Goal: Information Seeking & Learning: Check status

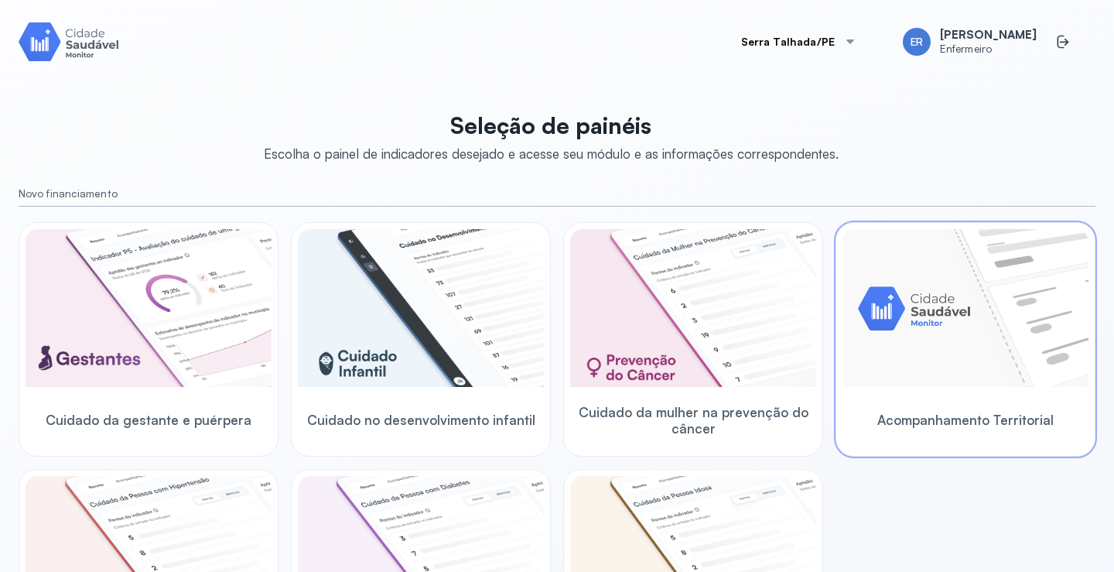
click at [973, 381] on img at bounding box center [966, 308] width 246 height 158
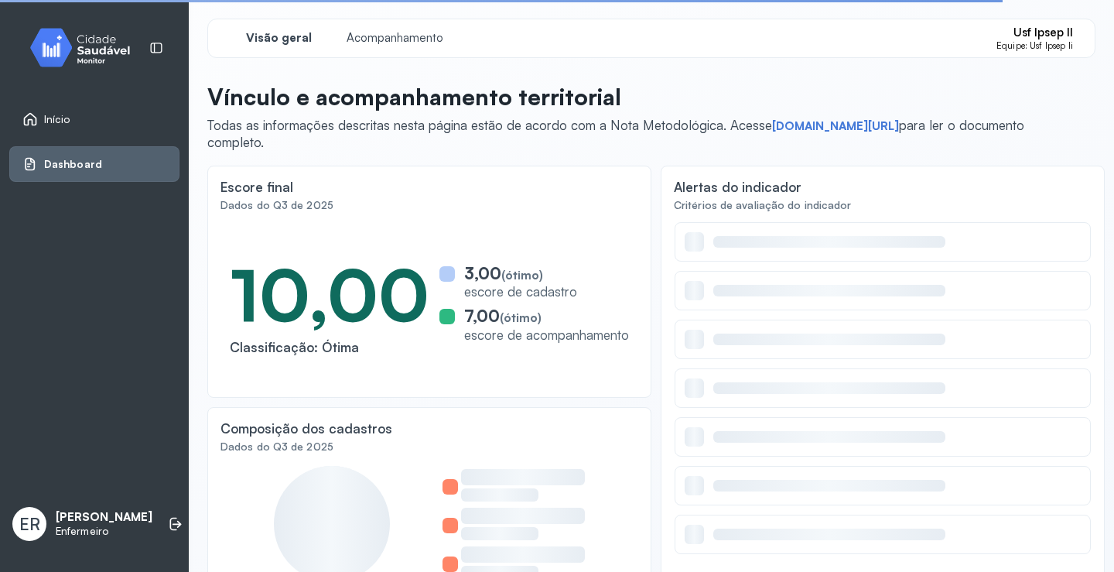
click at [78, 121] on link "Início" at bounding box center [94, 118] width 144 height 15
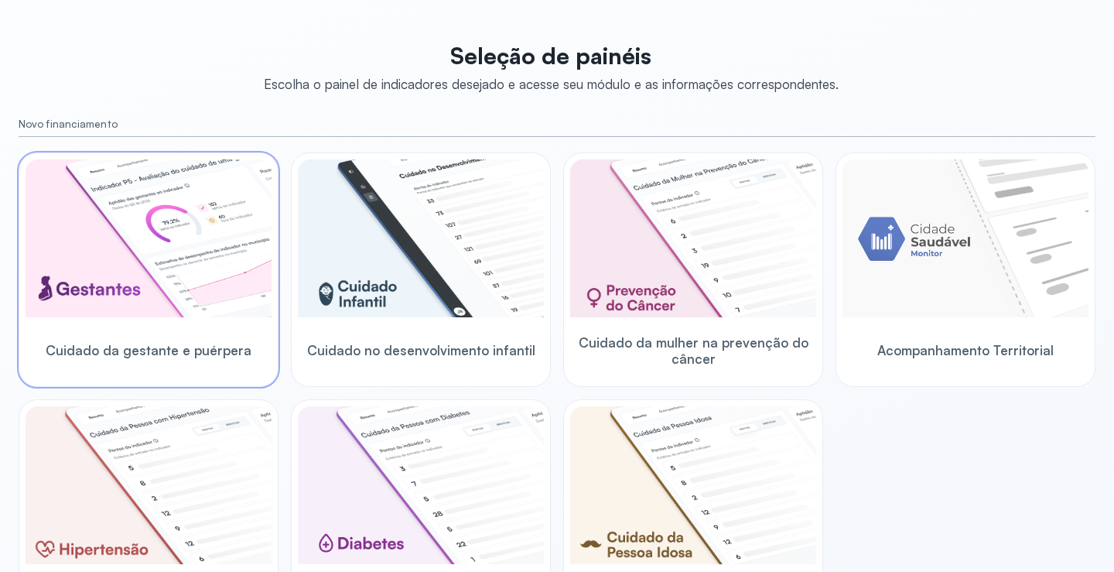
scroll to position [155, 0]
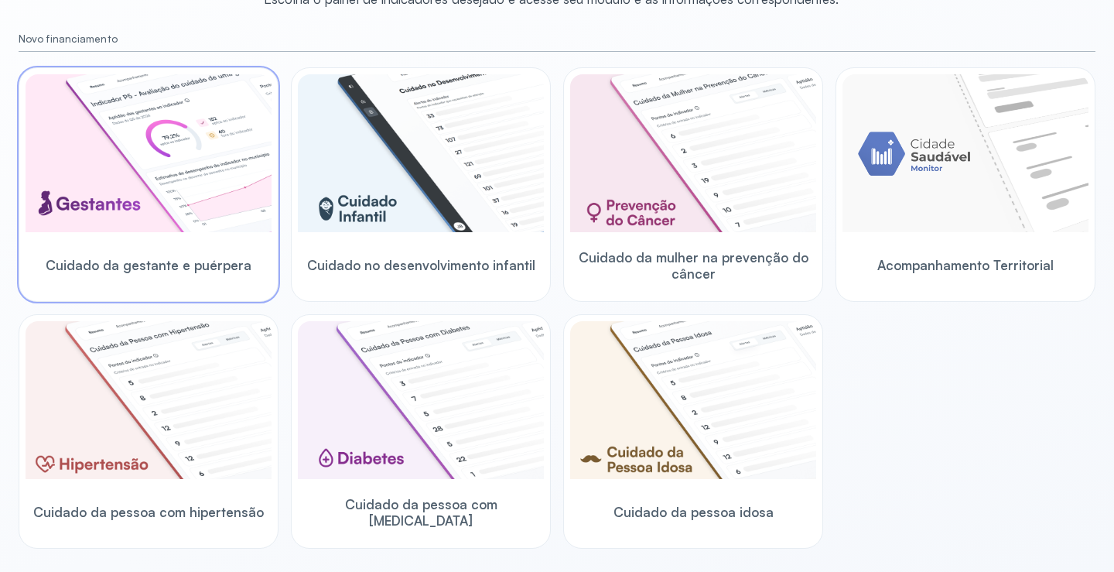
click at [135, 198] on img at bounding box center [149, 153] width 246 height 158
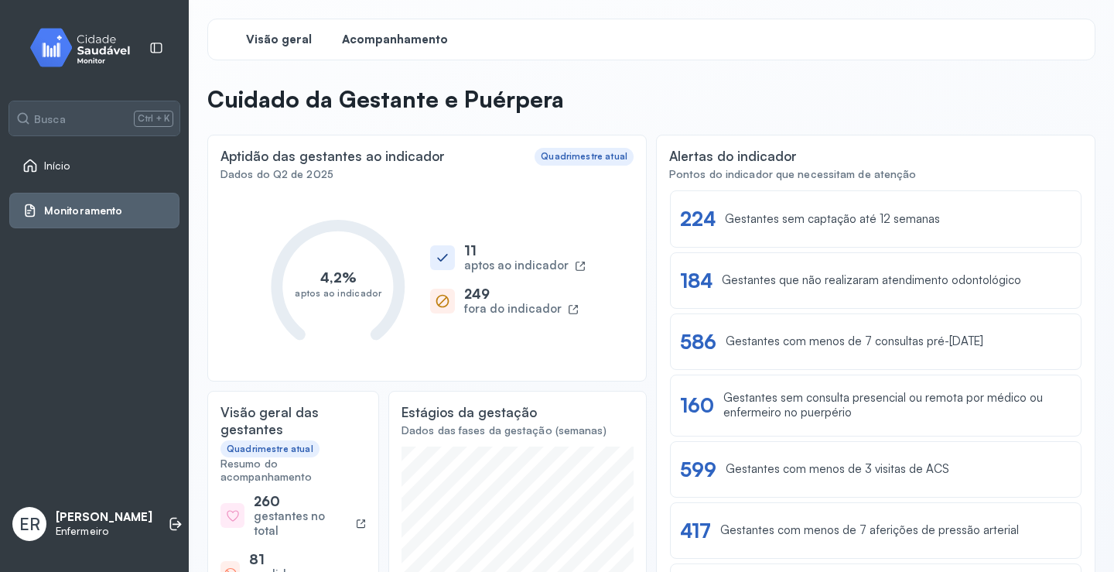
click at [362, 36] on span "Acompanhamento" at bounding box center [395, 39] width 106 height 15
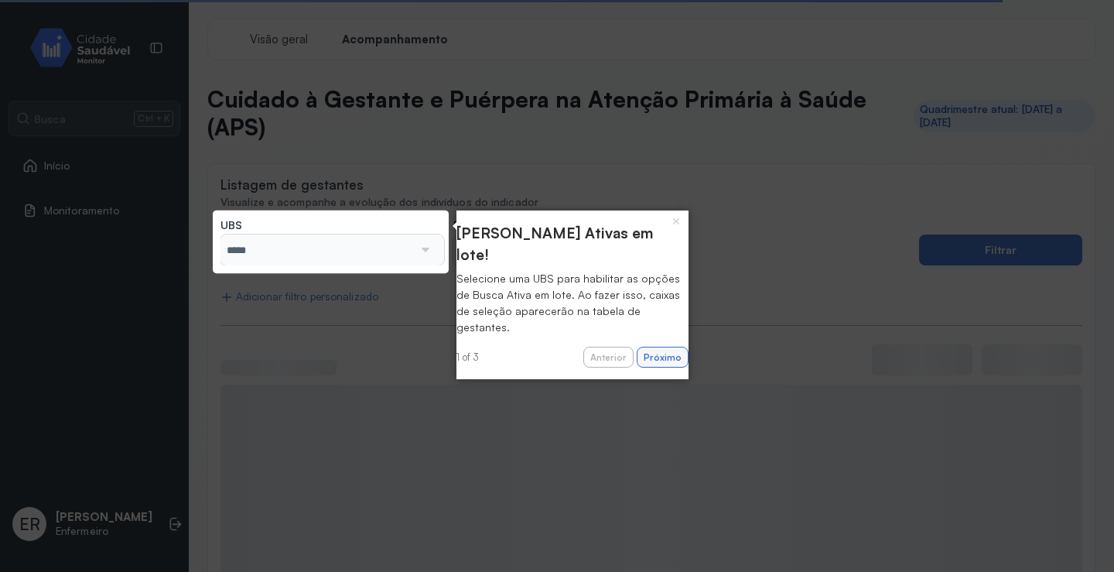
click at [642, 347] on button "Próximo" at bounding box center [663, 358] width 52 height 22
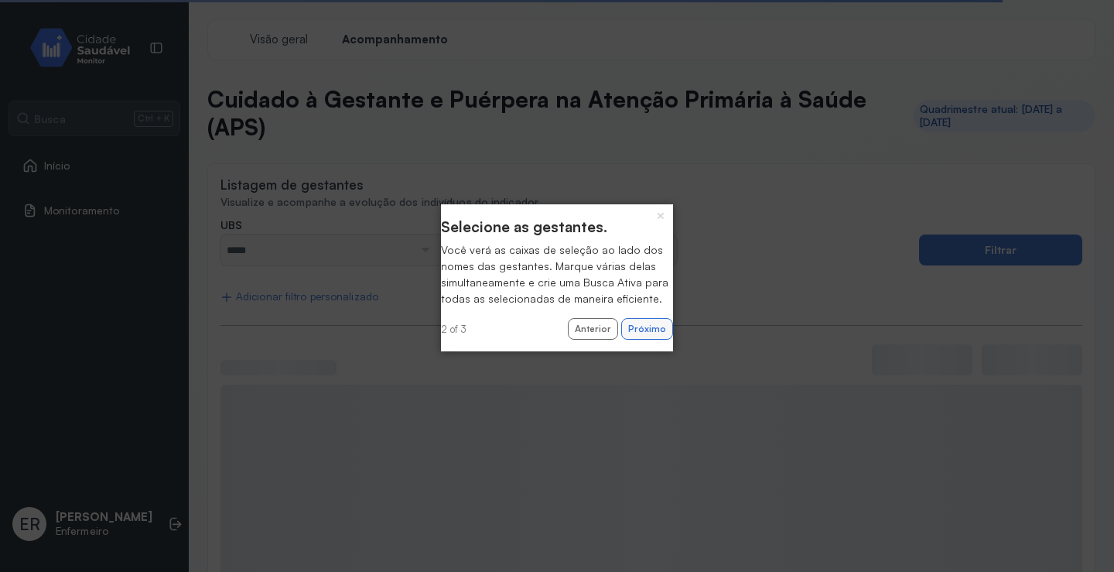
click at [624, 340] on button "Próximo" at bounding box center [647, 329] width 52 height 22
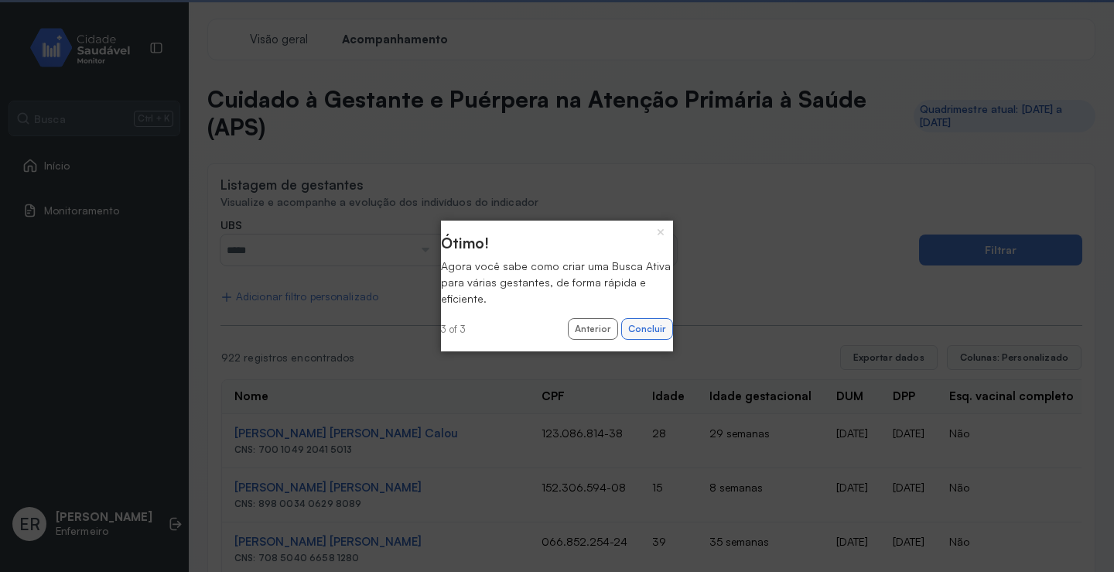
click at [638, 326] on button "Concluir" at bounding box center [647, 329] width 52 height 22
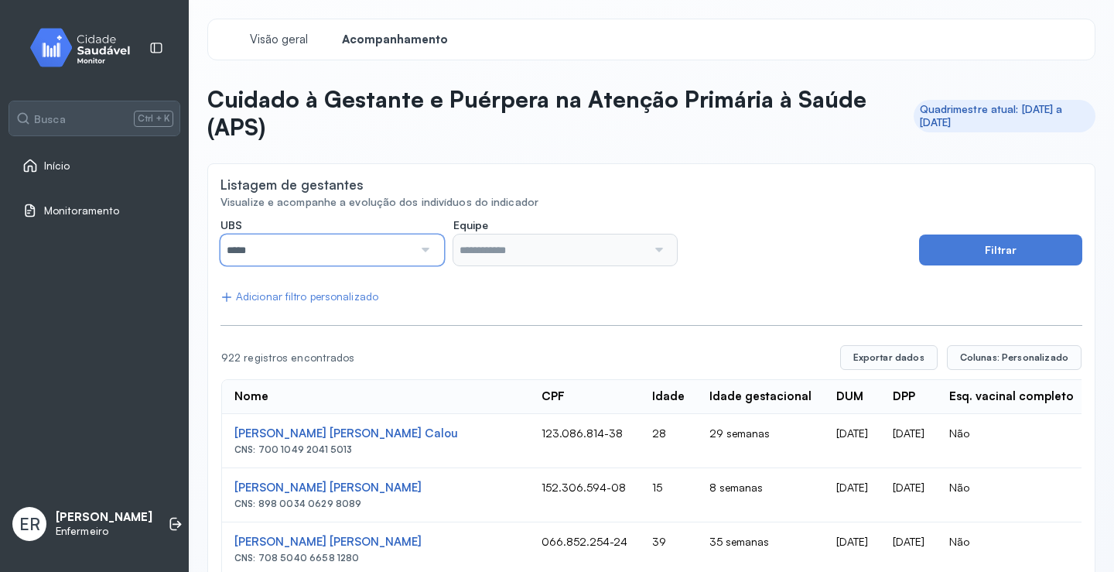
click at [384, 260] on input "*****" at bounding box center [316, 249] width 193 height 31
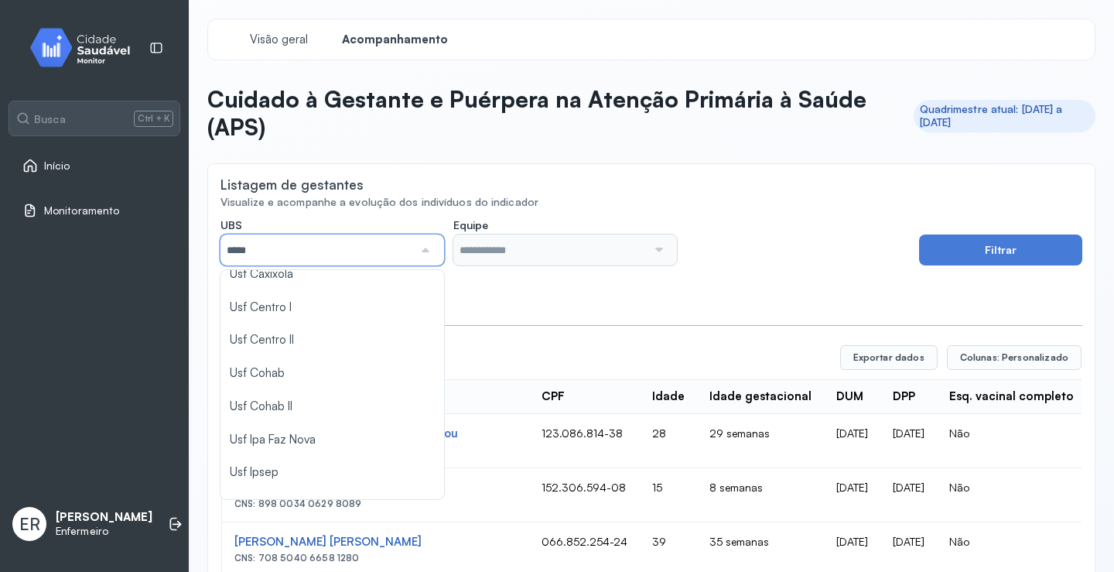
scroll to position [464, 0]
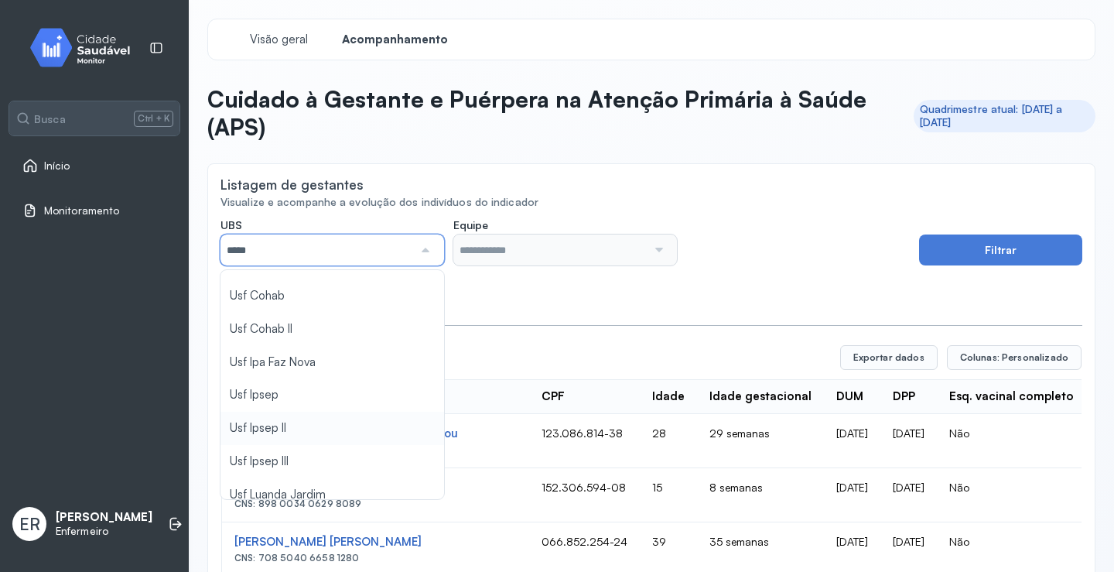
type input "*****"
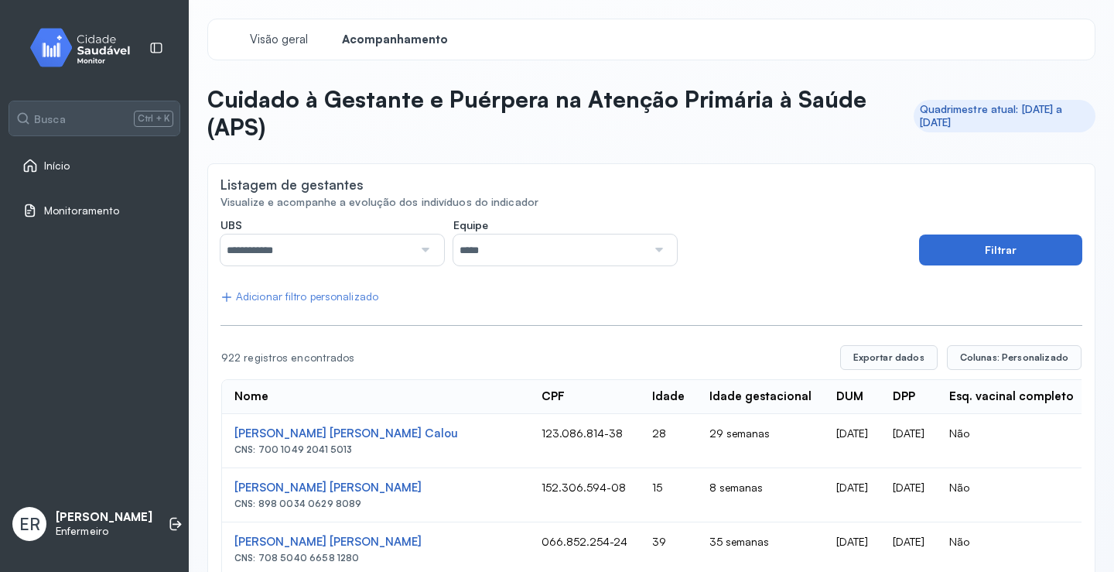
click at [956, 260] on button "Filtrar" at bounding box center [1000, 249] width 163 height 31
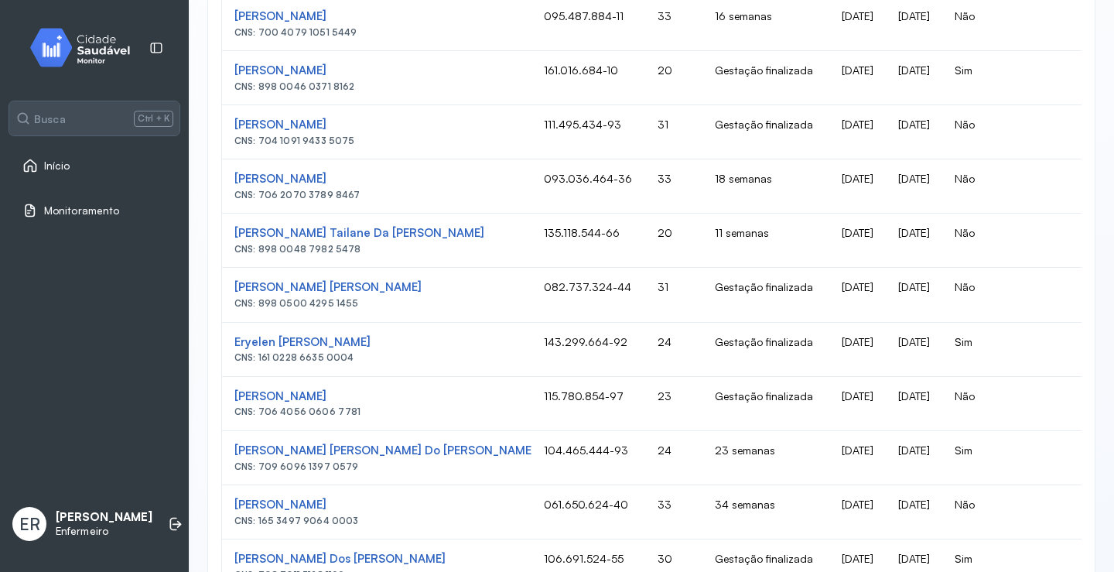
scroll to position [1016, 0]
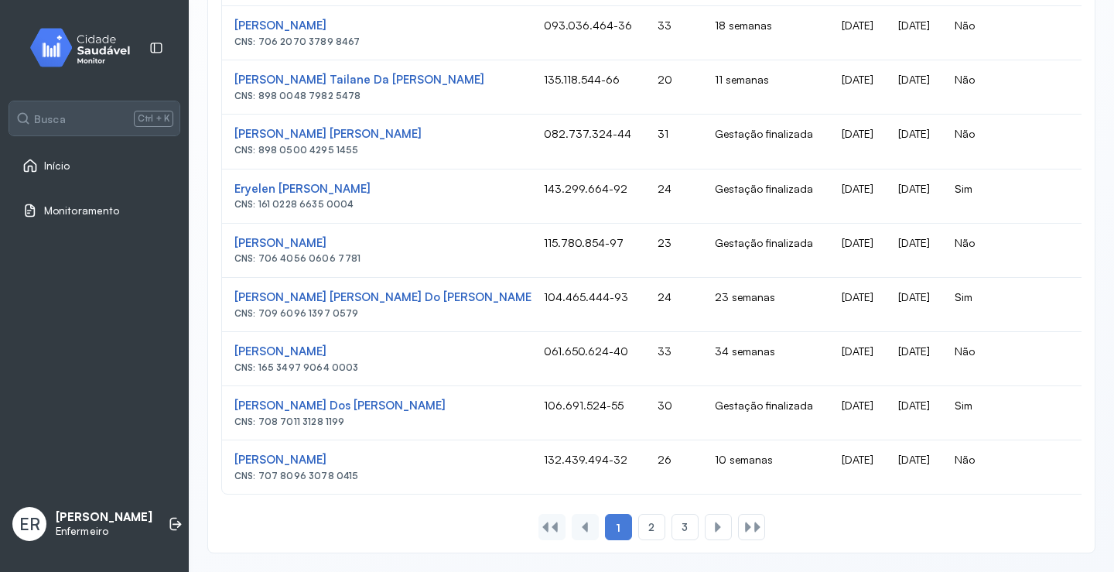
drag, startPoint x: 906, startPoint y: 376, endPoint x: 714, endPoint y: 404, distance: 193.9
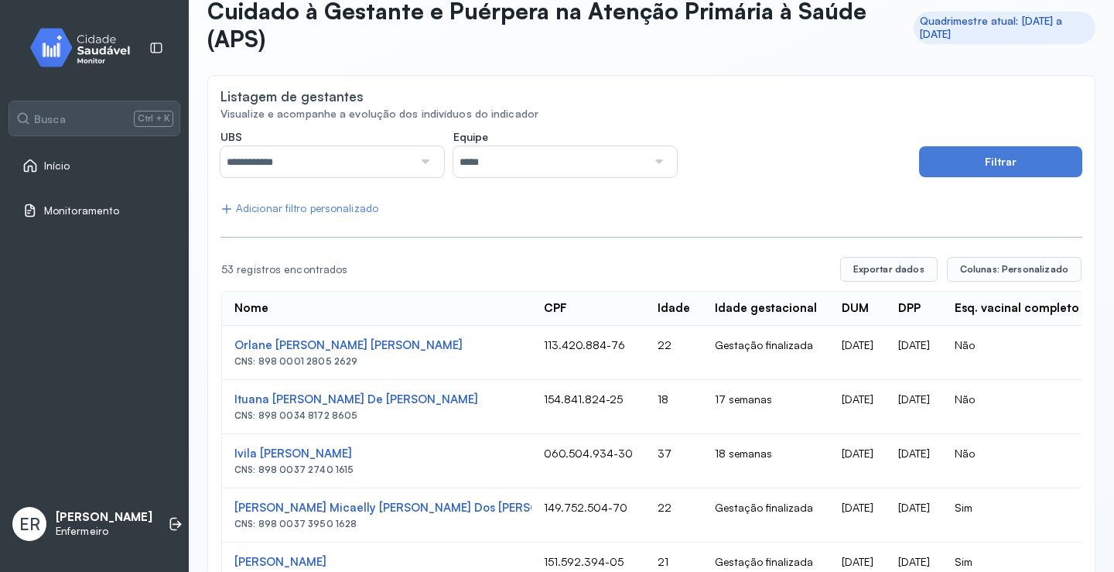
scroll to position [87, 0]
drag, startPoint x: 757, startPoint y: 492, endPoint x: 663, endPoint y: 484, distance: 94.0
click at [886, 470] on td "[DATE]" at bounding box center [914, 462] width 56 height 54
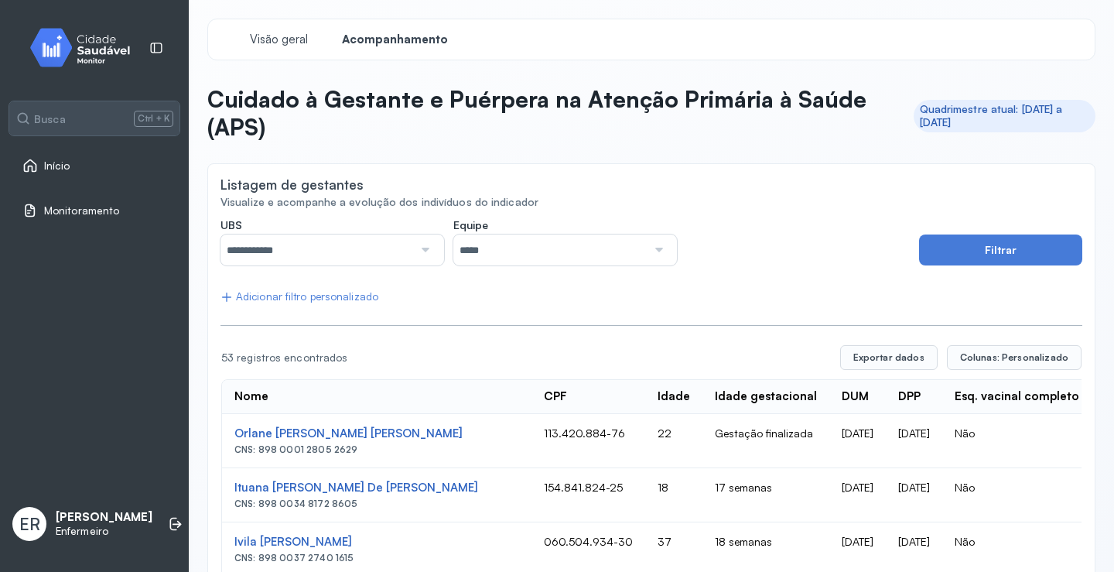
click at [326, 293] on div "Adicionar filtro personalizado" at bounding box center [299, 296] width 158 height 13
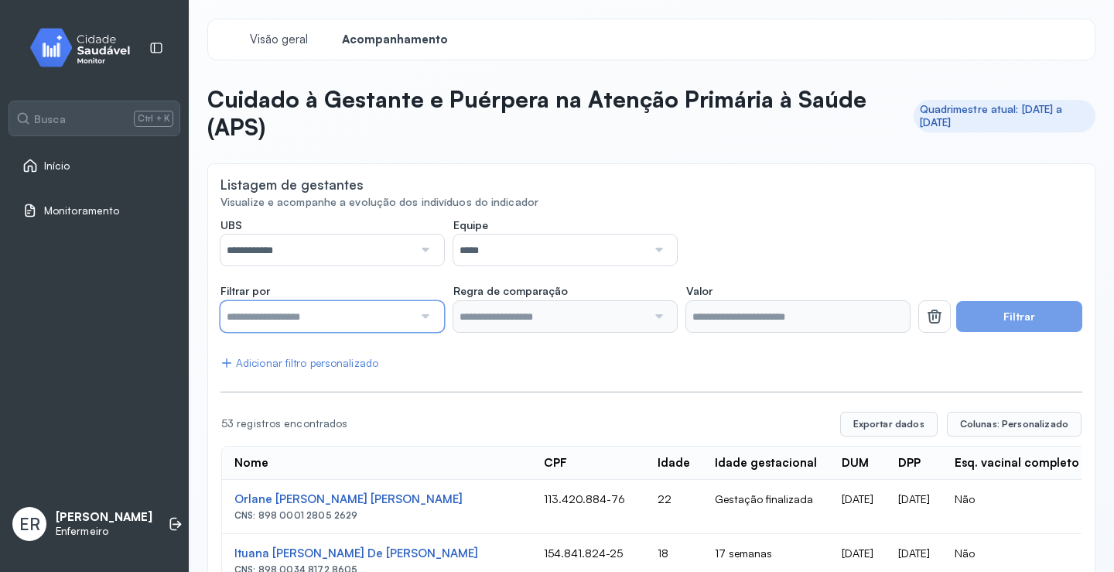
click at [342, 314] on input "text" at bounding box center [316, 316] width 193 height 31
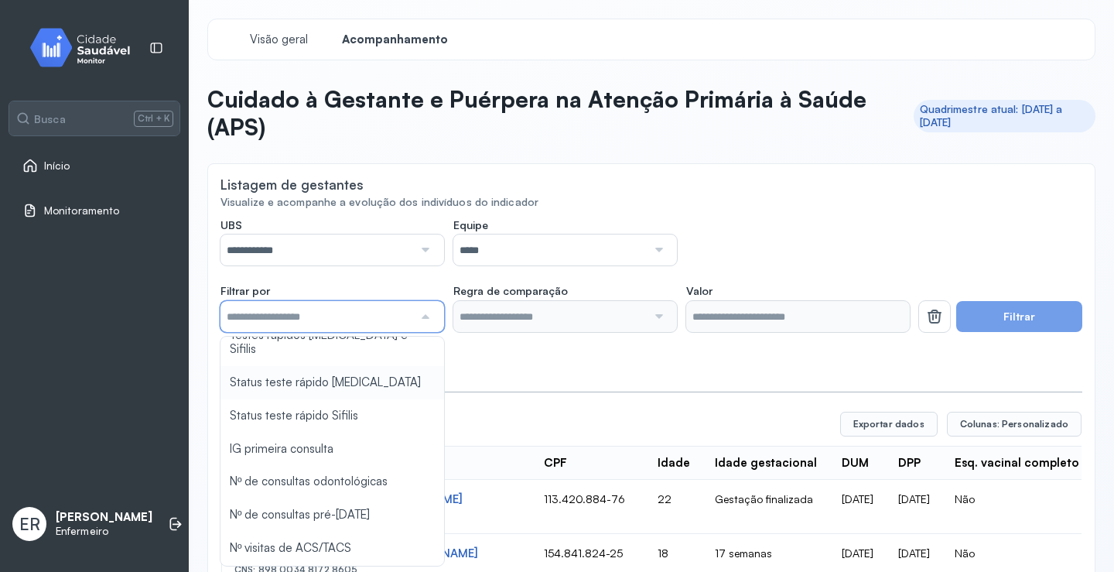
scroll to position [309, 0]
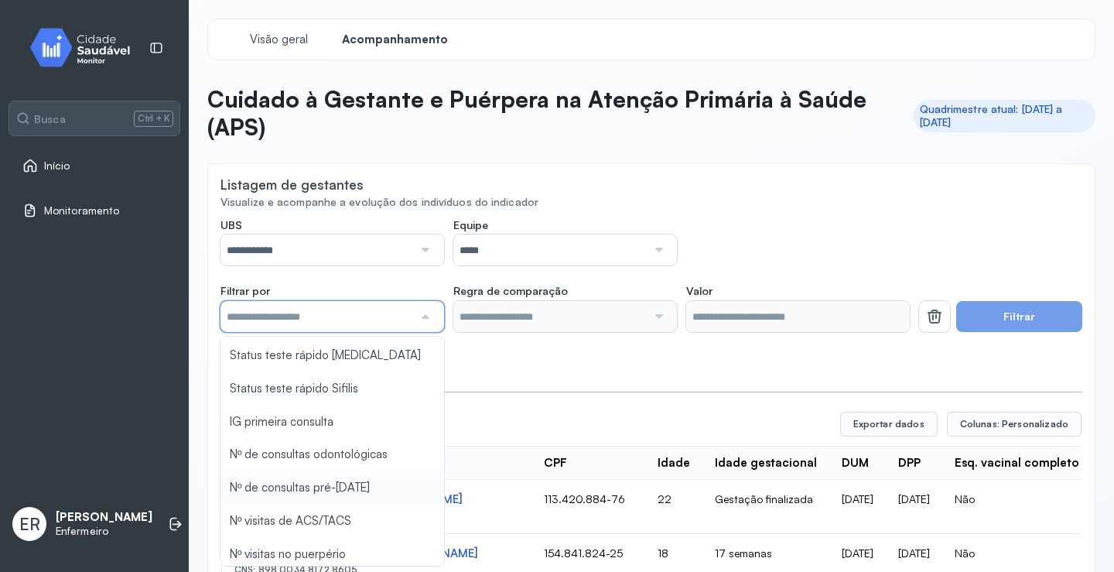
type input "*******"
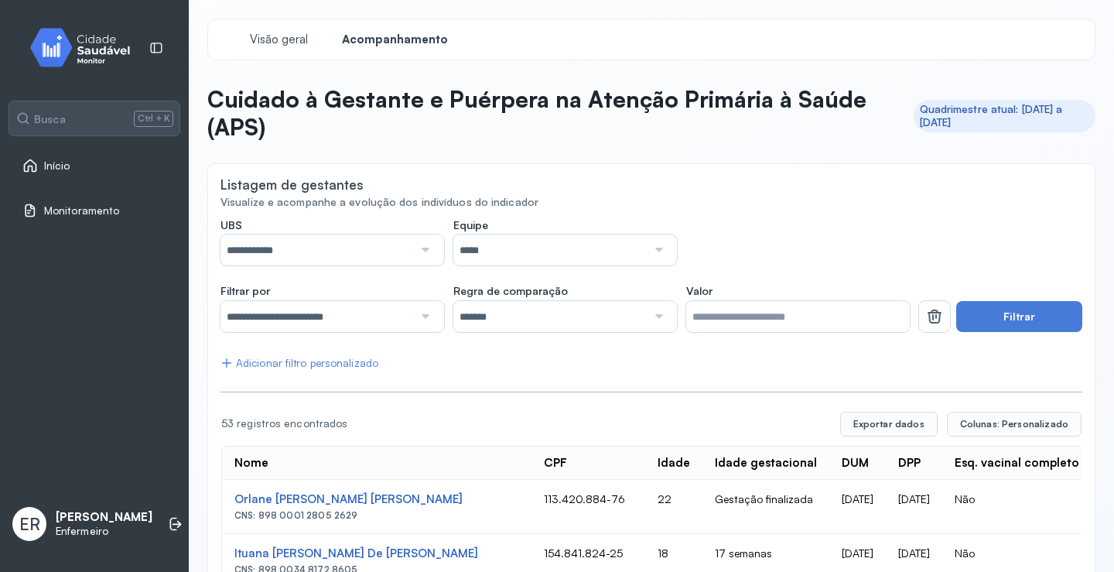
click at [647, 316] on div at bounding box center [658, 316] width 22 height 31
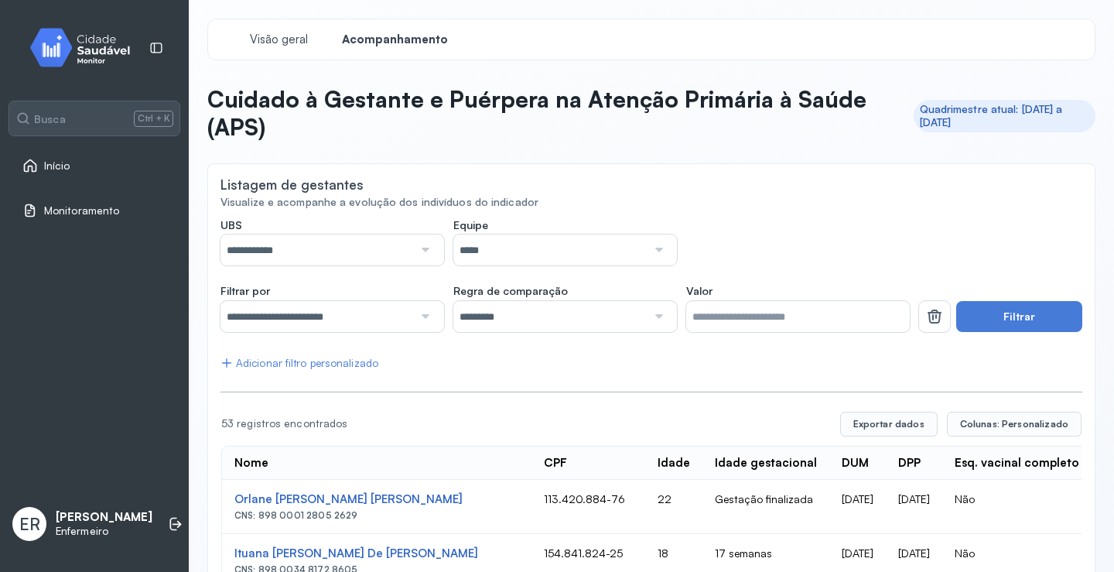
click at [786, 323] on input "*" at bounding box center [798, 316] width 224 height 31
type input "*"
click at [1048, 316] on button "Filtrar" at bounding box center [1019, 316] width 126 height 31
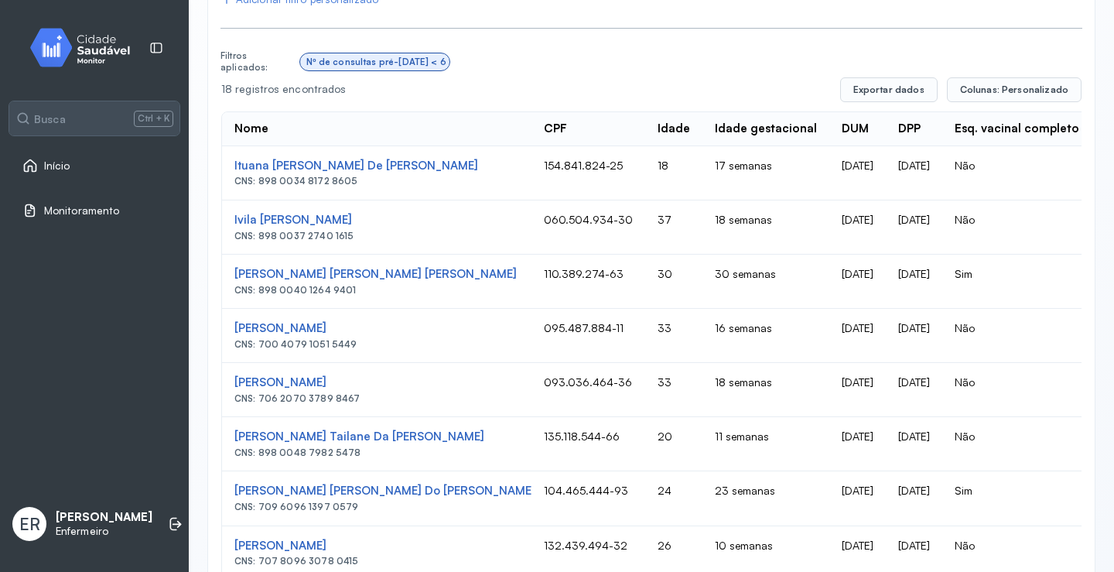
scroll to position [387, 0]
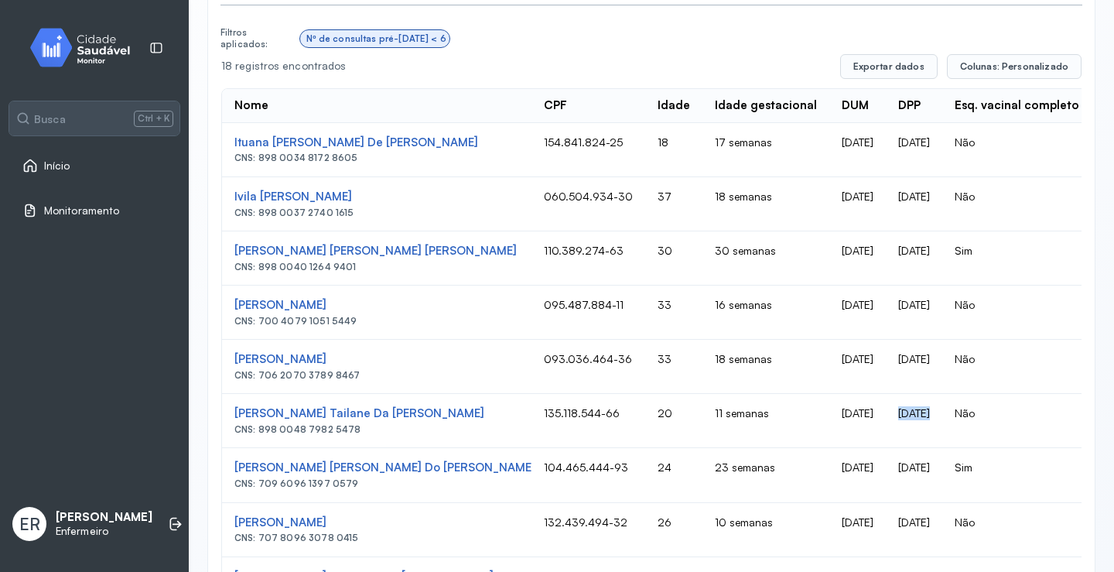
drag, startPoint x: 906, startPoint y: 444, endPoint x: 821, endPoint y: 443, distance: 85.1
click at [891, 436] on td "[DATE]" at bounding box center [914, 421] width 56 height 54
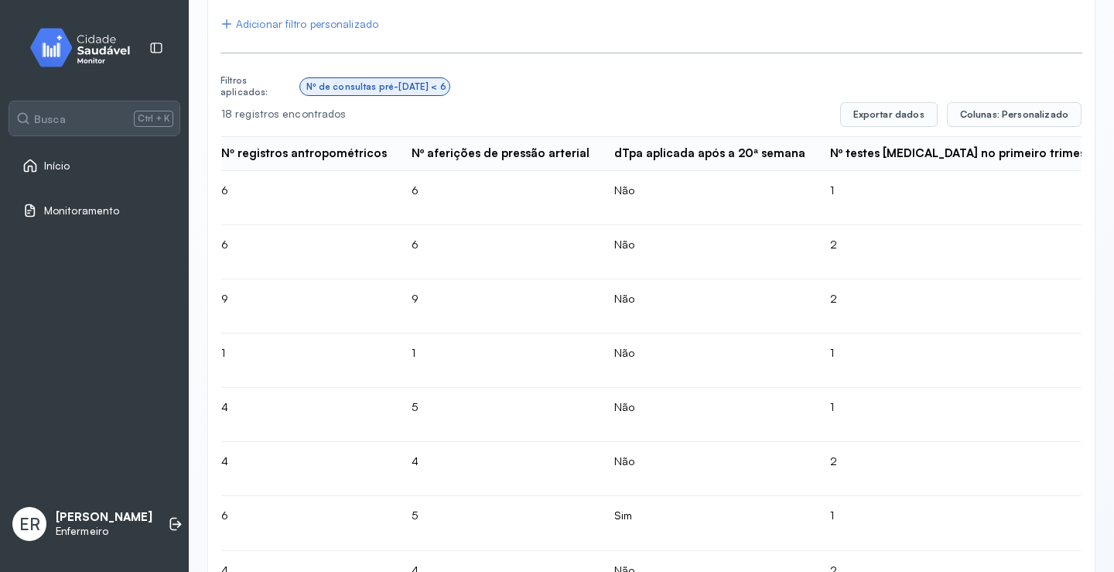
scroll to position [340, 0]
drag, startPoint x: 836, startPoint y: 439, endPoint x: 701, endPoint y: 432, distance: 134.8
click at [703, 441] on tr "[PERSON_NAME] CNS: 706 2070 3789 8467 093.036.464-36 33 18 semanas [DATE] [DATE…" at bounding box center [213, 468] width 5446 height 54
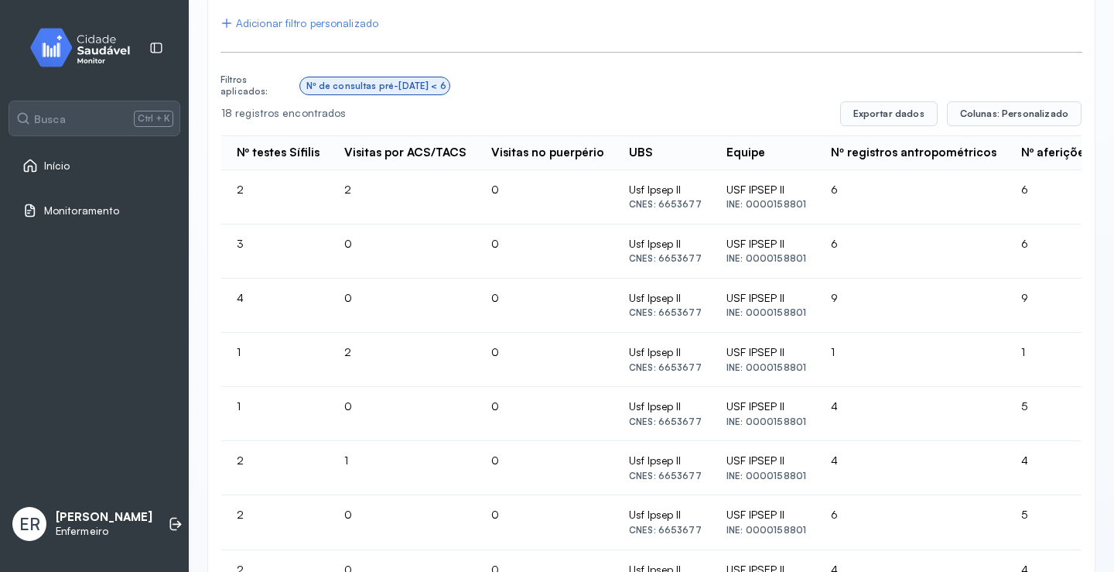
scroll to position [0, 2113]
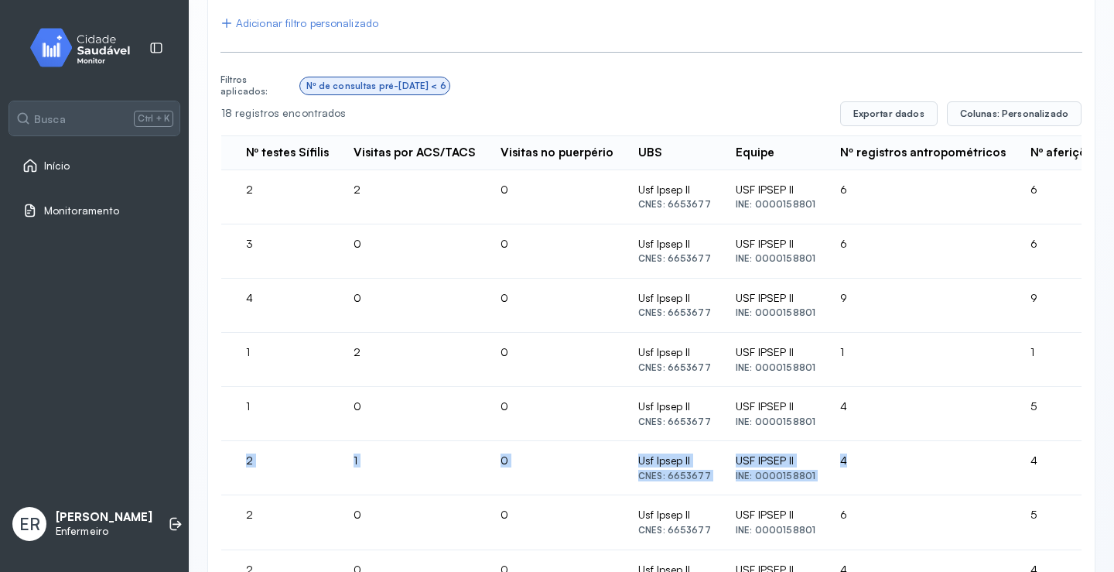
click at [828, 457] on td "4" at bounding box center [923, 468] width 190 height 54
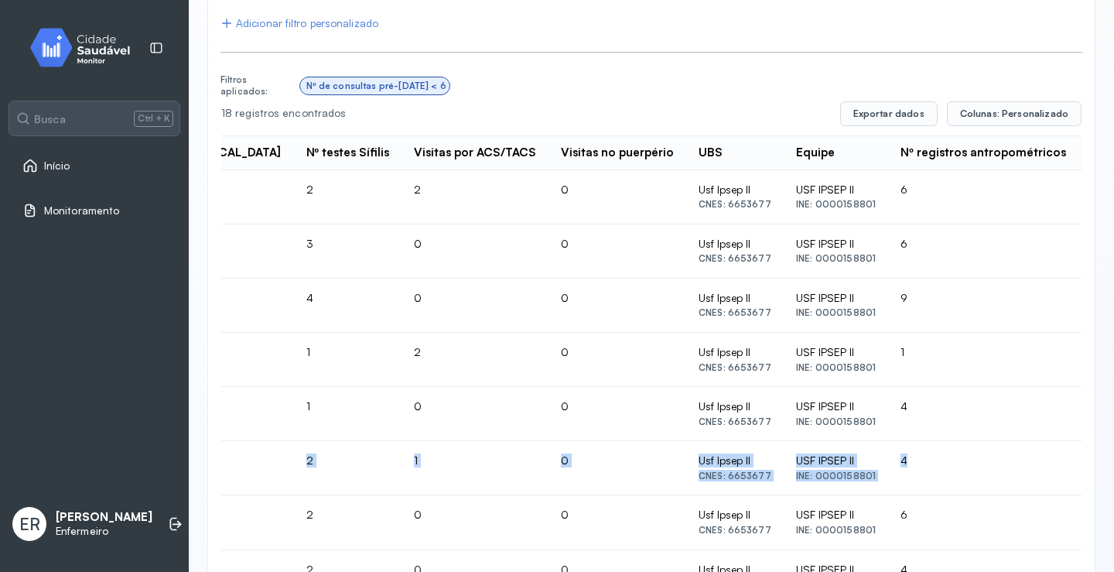
scroll to position [0, 1958]
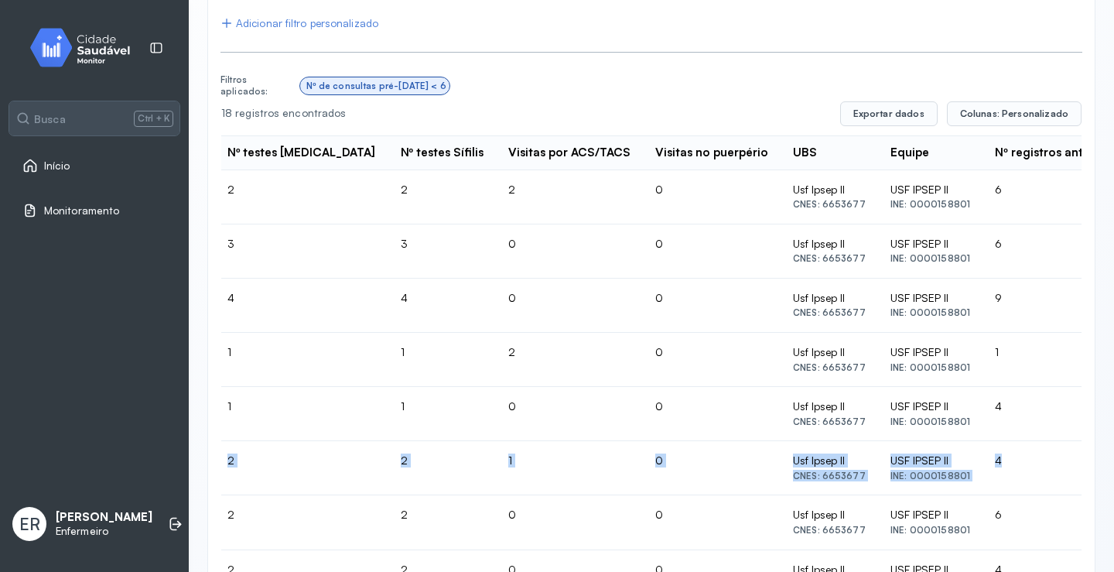
click at [983, 473] on td "4" at bounding box center [1078, 468] width 190 height 54
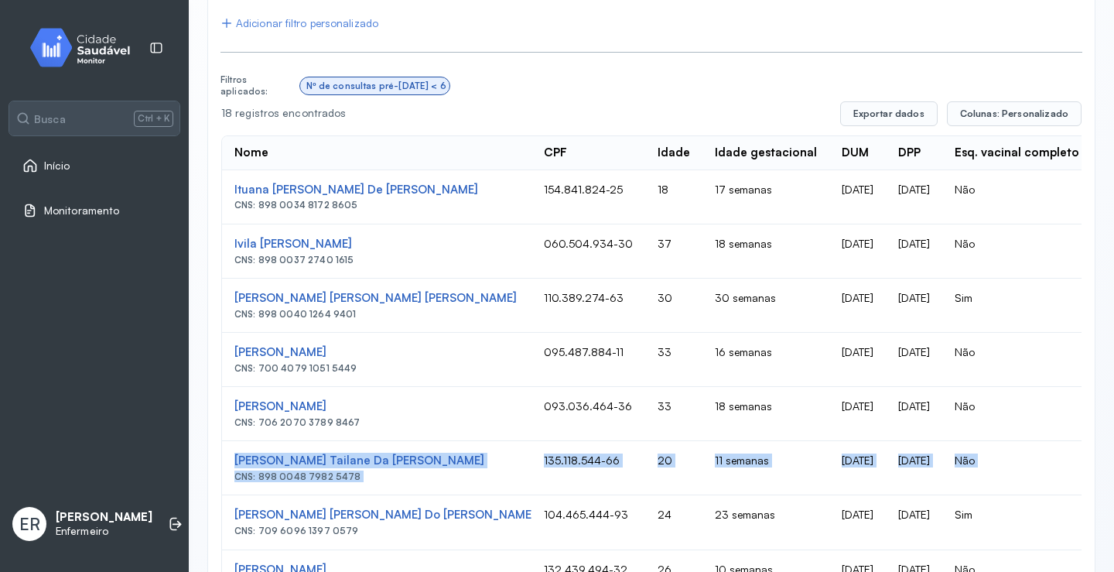
scroll to position [30, 0]
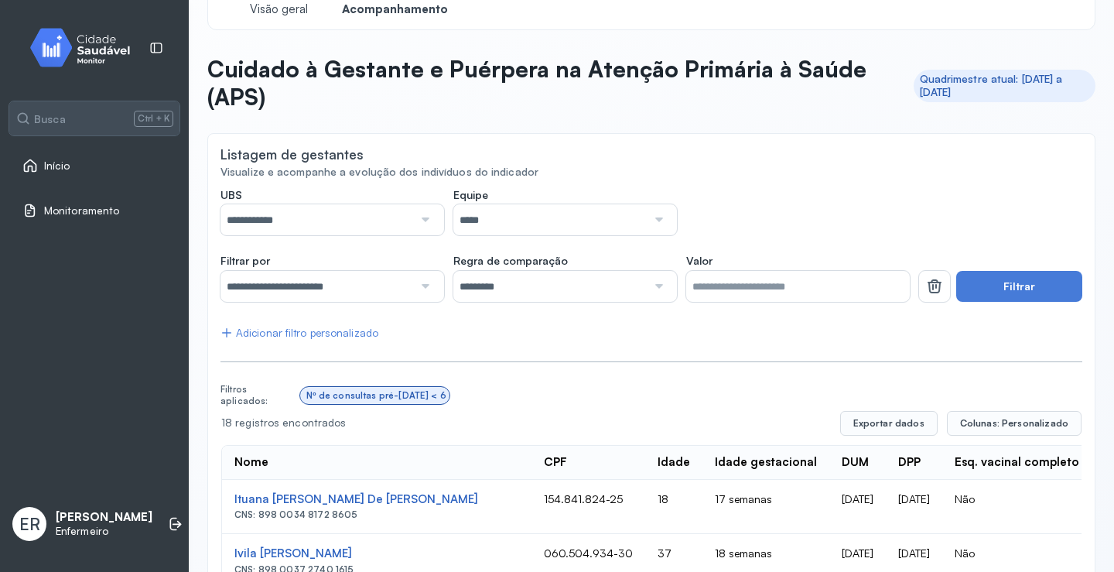
click at [105, 157] on div "Início" at bounding box center [94, 166] width 170 height 36
click at [101, 159] on link "Início" at bounding box center [94, 165] width 144 height 15
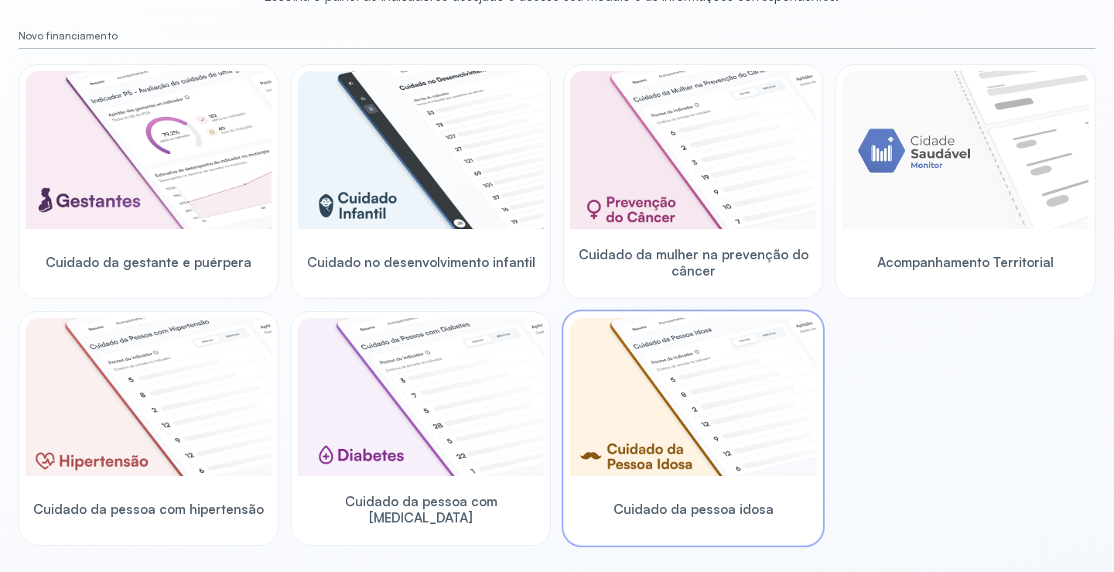
scroll to position [185, 0]
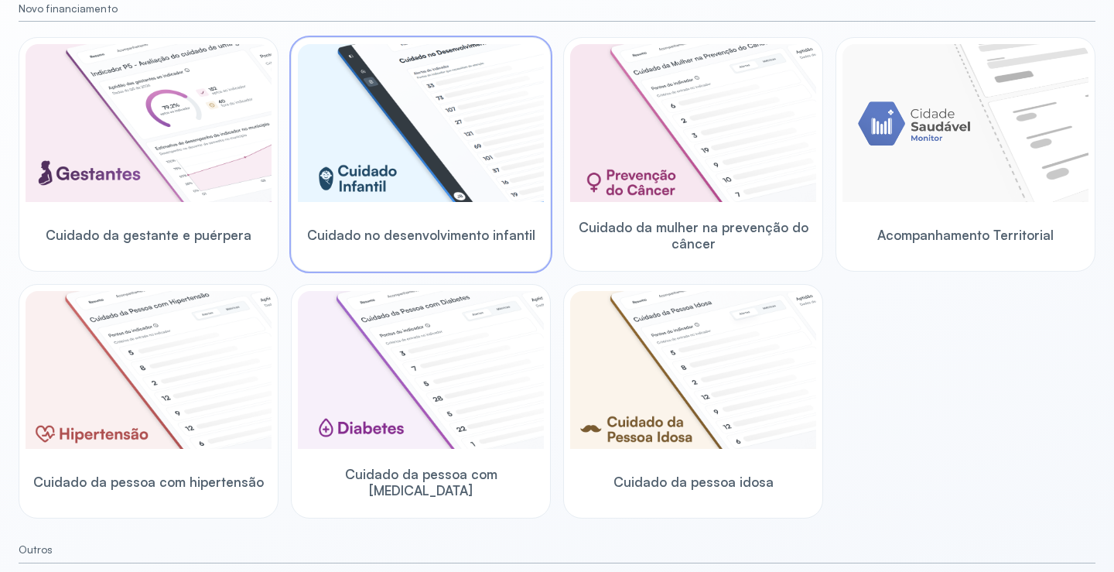
click at [457, 162] on img at bounding box center [421, 123] width 246 height 158
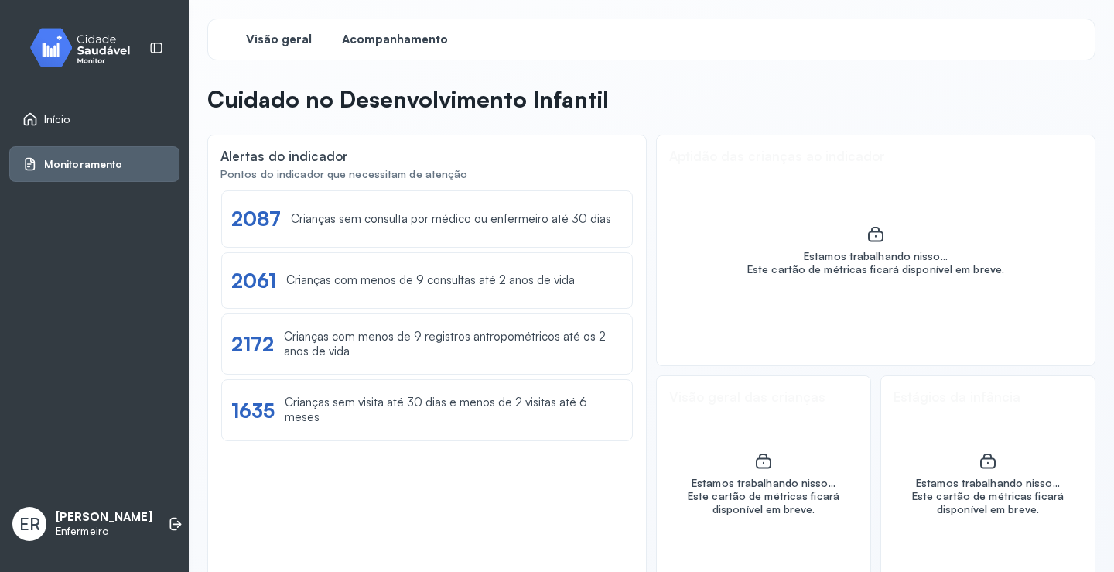
click at [395, 40] on span "Acompanhamento" at bounding box center [395, 39] width 106 height 15
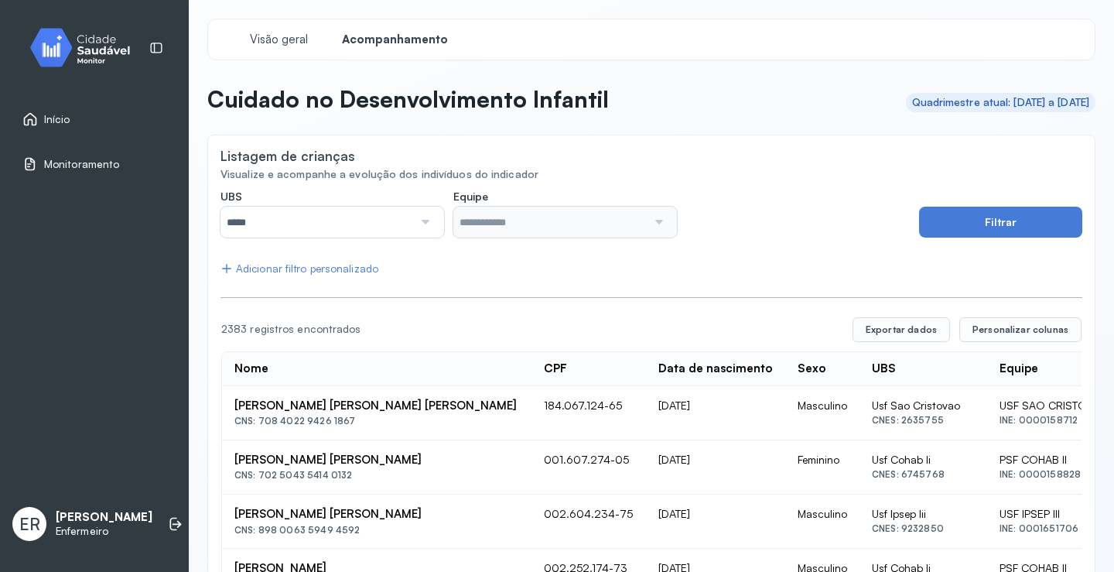
click at [417, 216] on div at bounding box center [424, 222] width 22 height 31
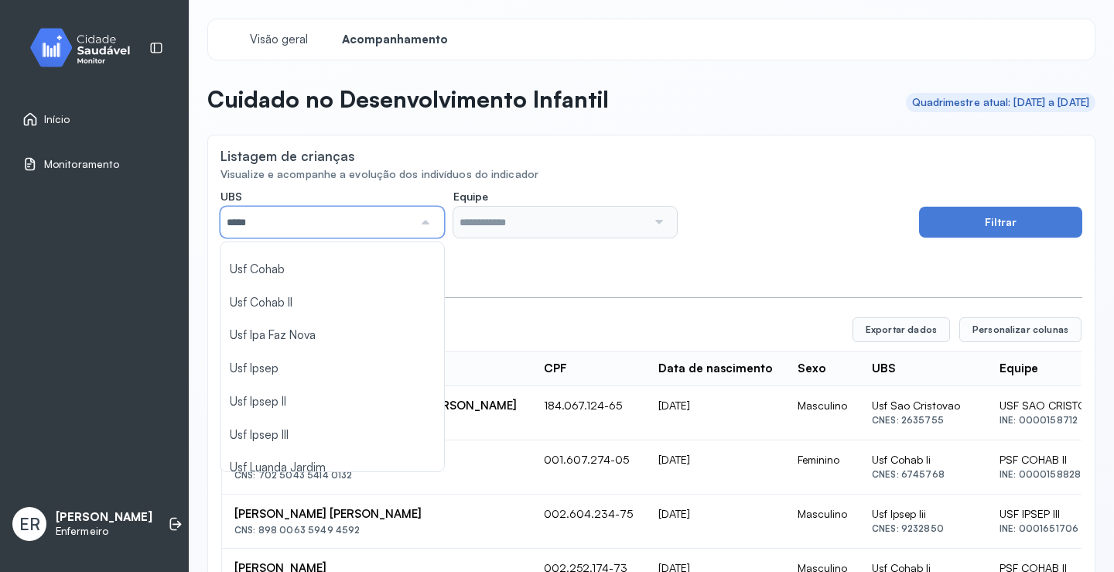
scroll to position [464, 0]
type input "*****"
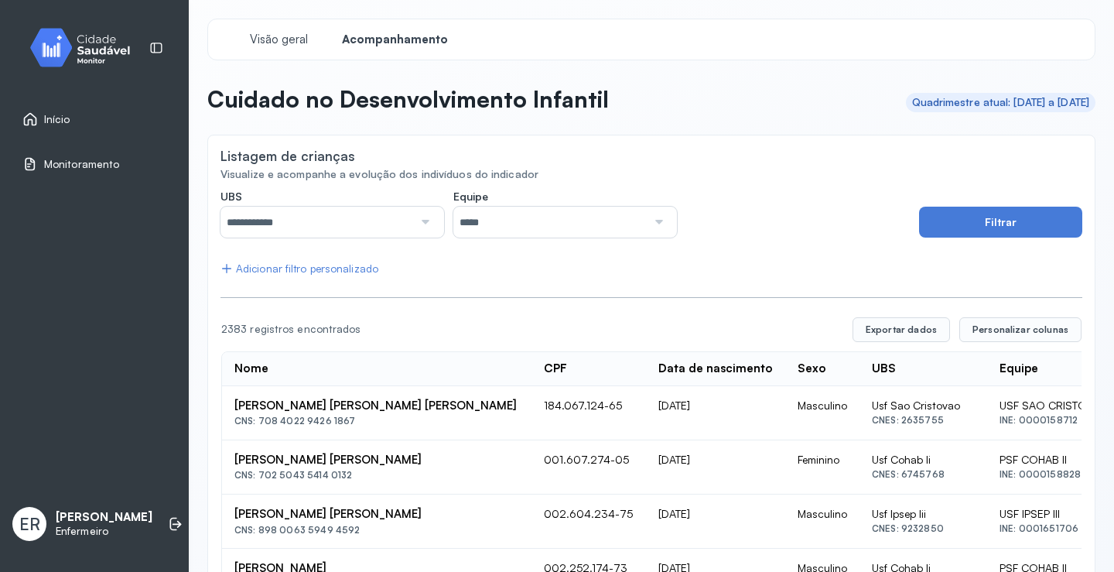
click at [955, 227] on button "Filtrar" at bounding box center [1000, 222] width 163 height 31
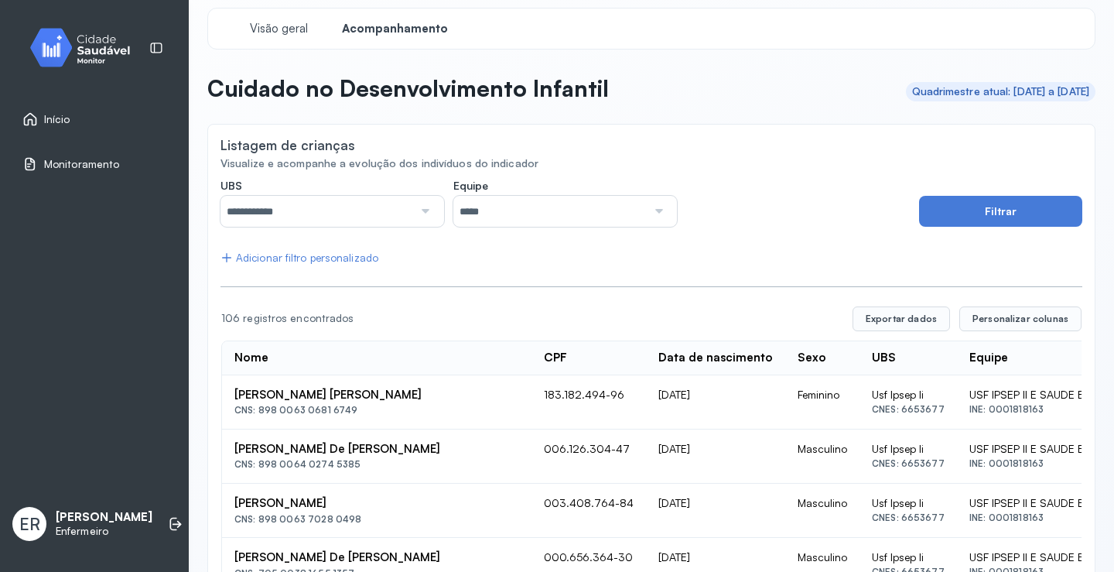
scroll to position [0, 0]
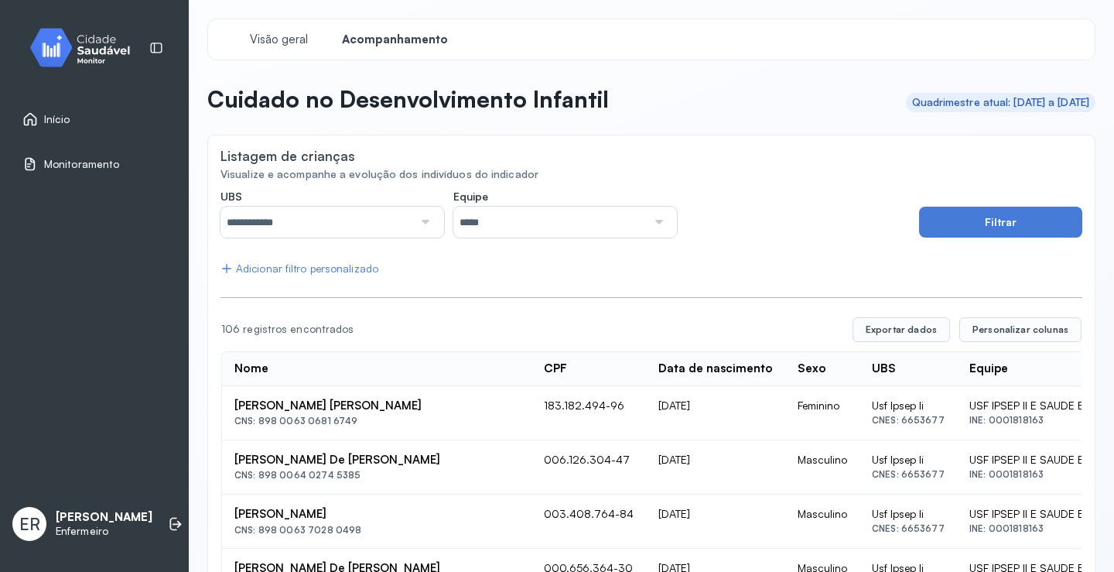
click at [612, 216] on input "*****" at bounding box center [549, 222] width 193 height 31
click at [990, 224] on button "Filtrar" at bounding box center [1000, 222] width 163 height 31
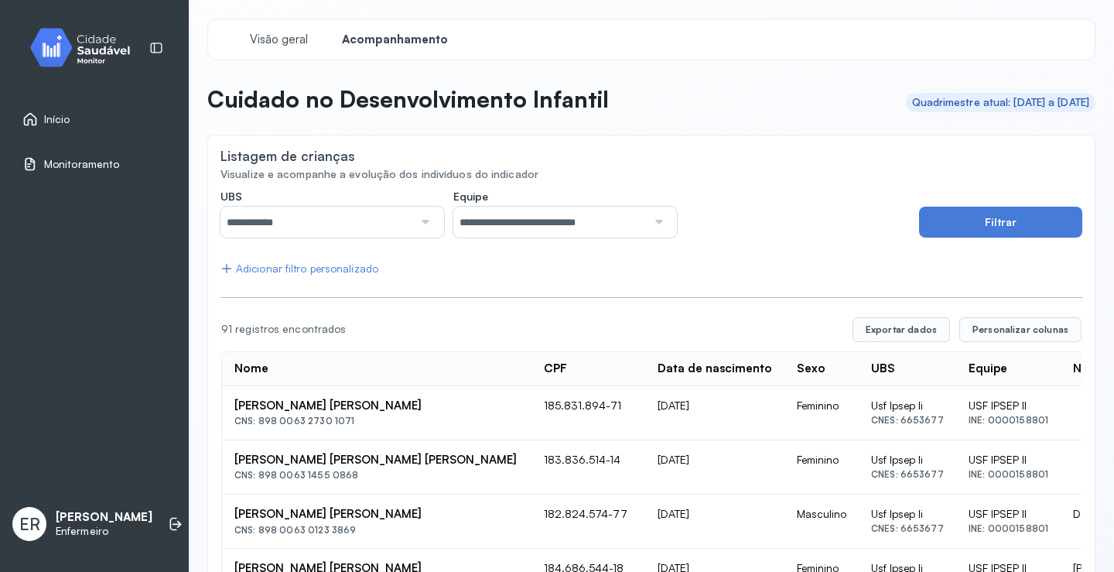
click at [58, 162] on span "Monitoramento" at bounding box center [81, 164] width 75 height 13
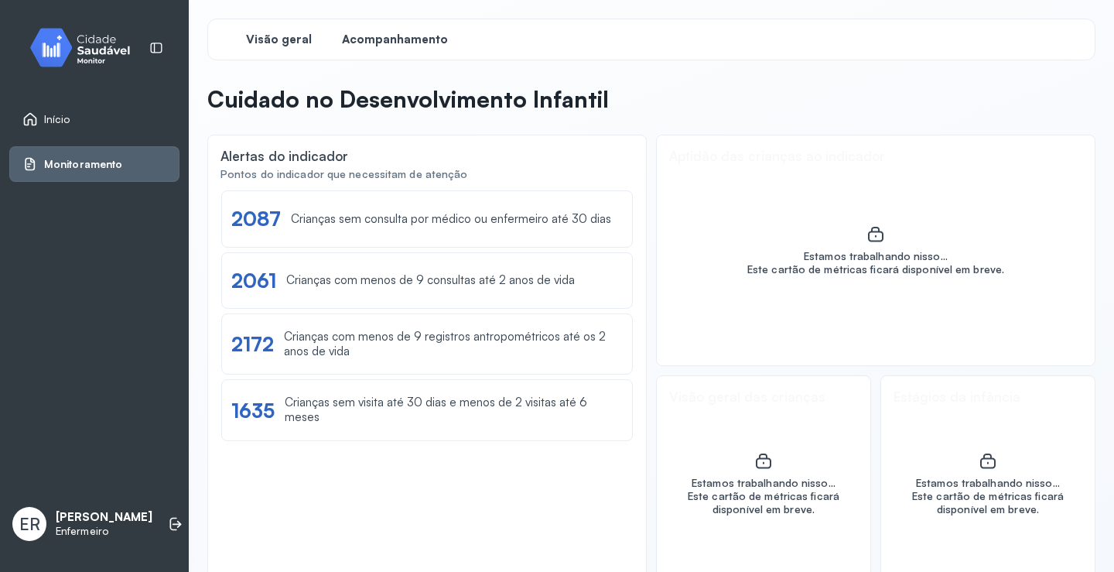
click at [410, 29] on div "Acompanhamento" at bounding box center [395, 40] width 116 height 28
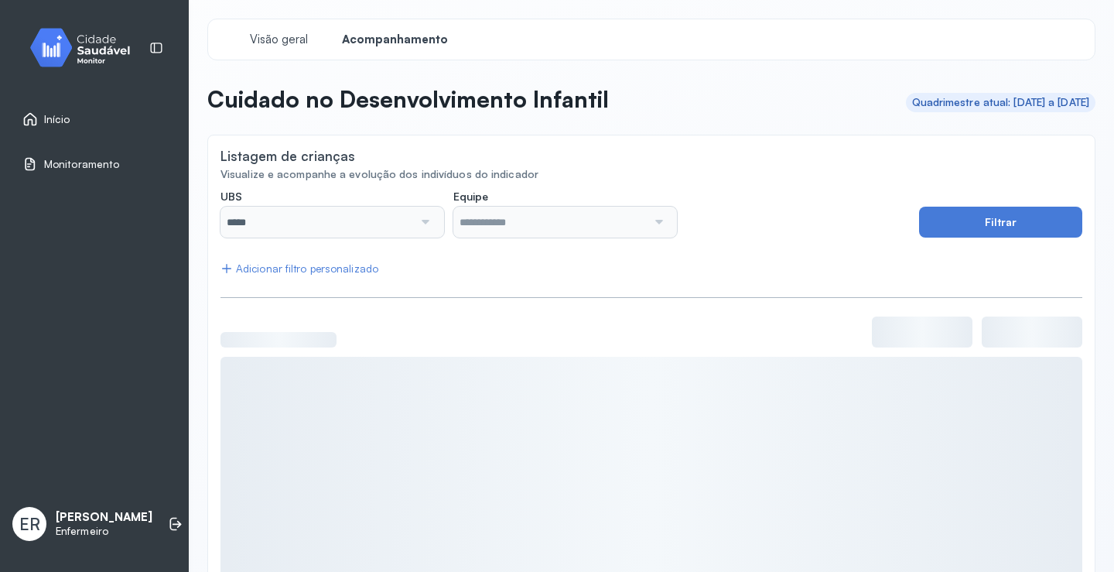
click at [60, 119] on span "Início" at bounding box center [57, 119] width 26 height 13
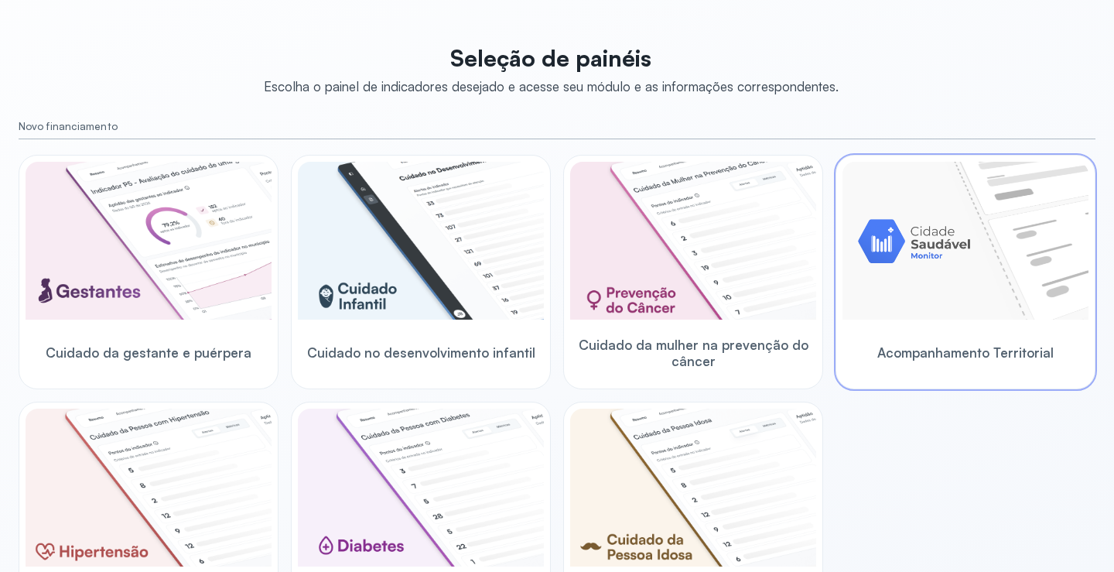
scroll to position [155, 0]
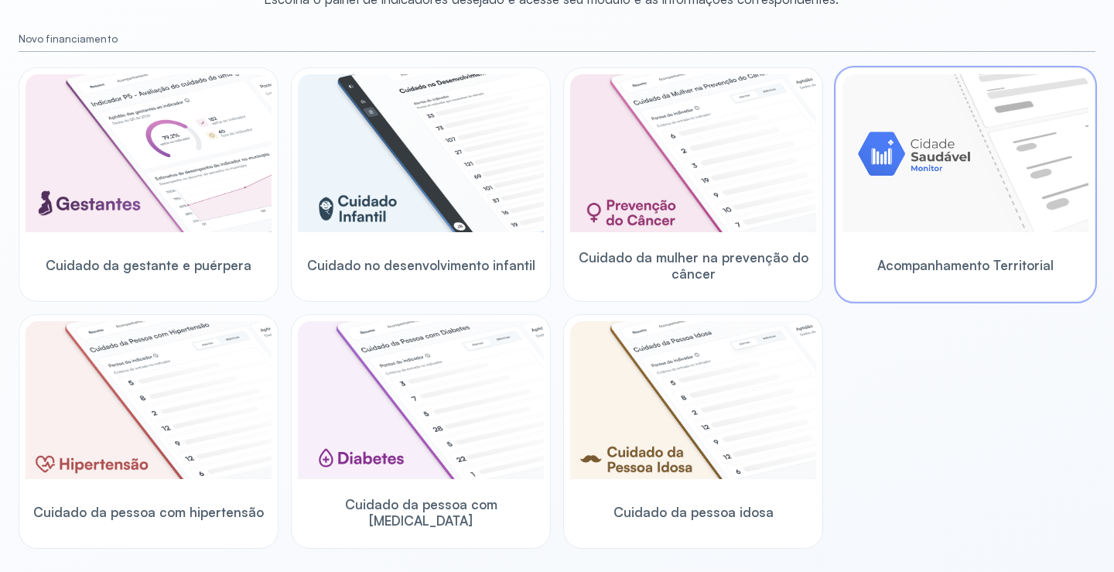
click at [962, 186] on img at bounding box center [966, 153] width 246 height 158
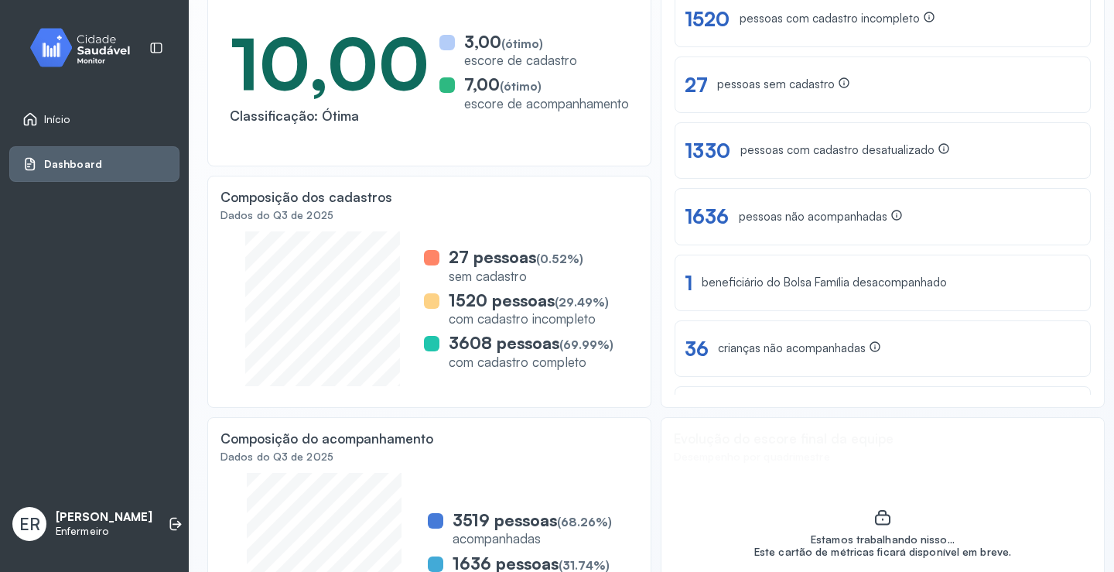
scroll to position [154, 0]
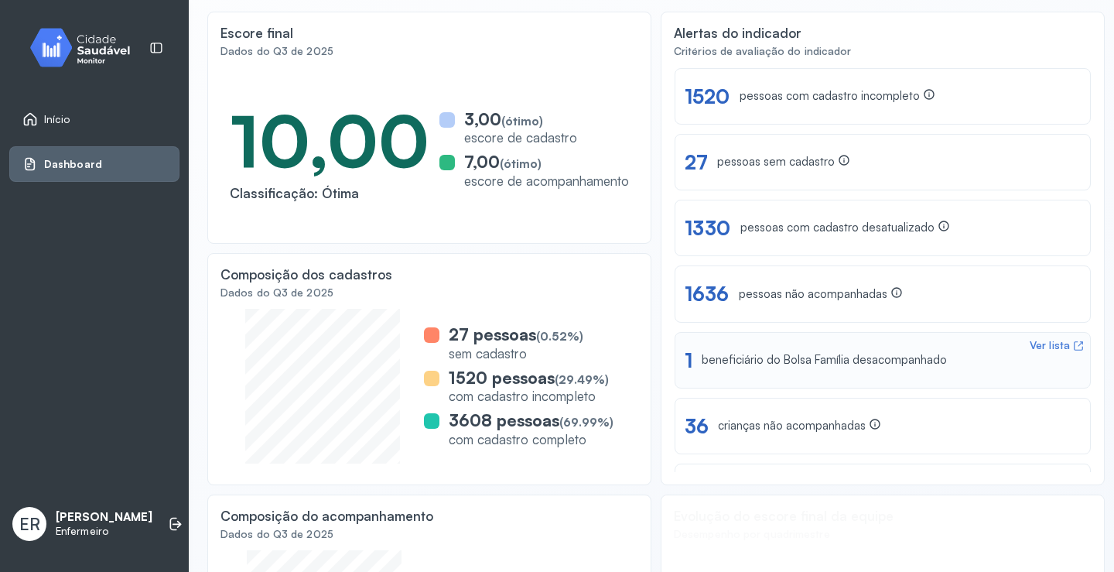
click at [775, 353] on div "beneficiário do Bolsa Família desacompanhado" at bounding box center [824, 360] width 245 height 15
